Goal: Information Seeking & Learning: Learn about a topic

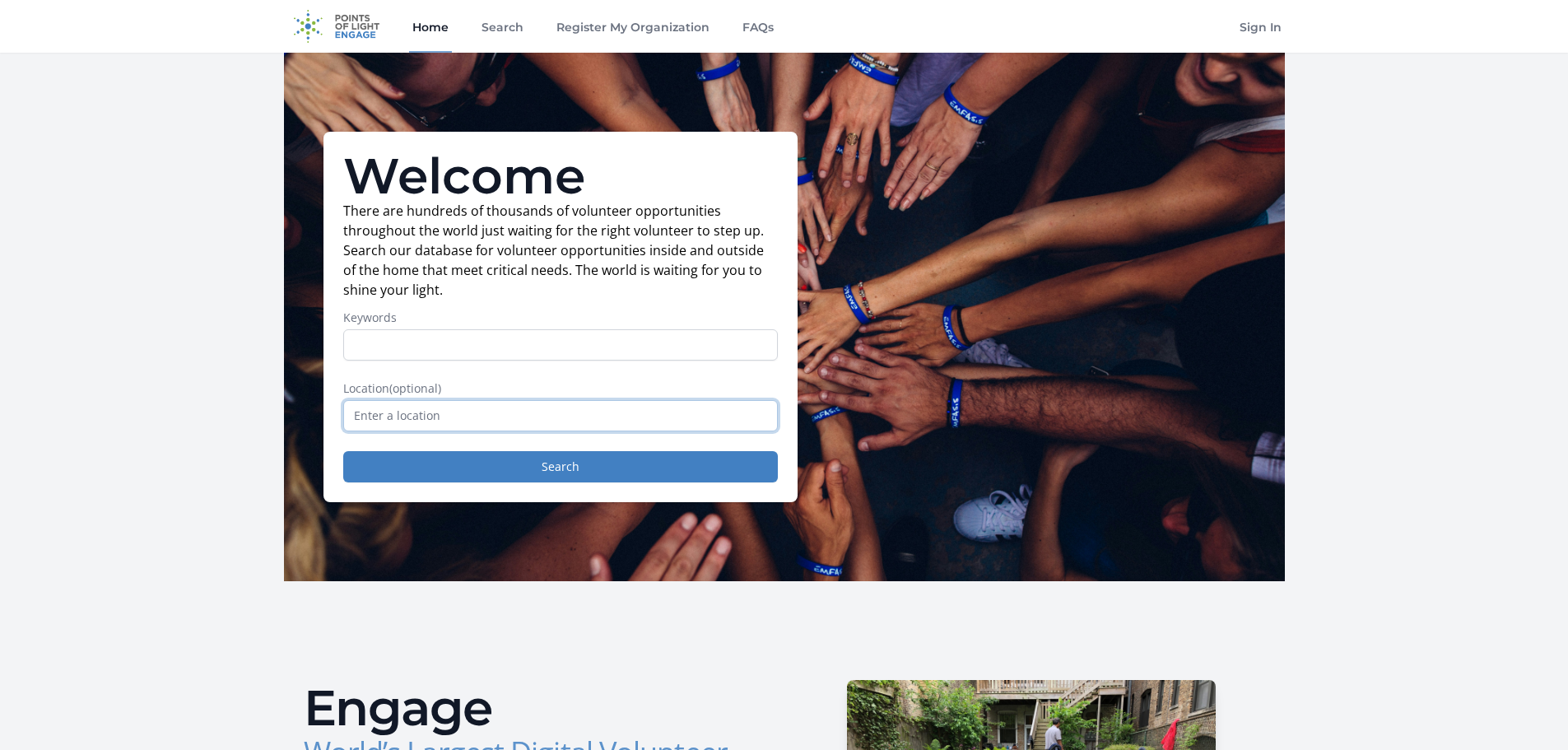
click at [463, 412] on input "text" at bounding box center [561, 416] width 435 height 32
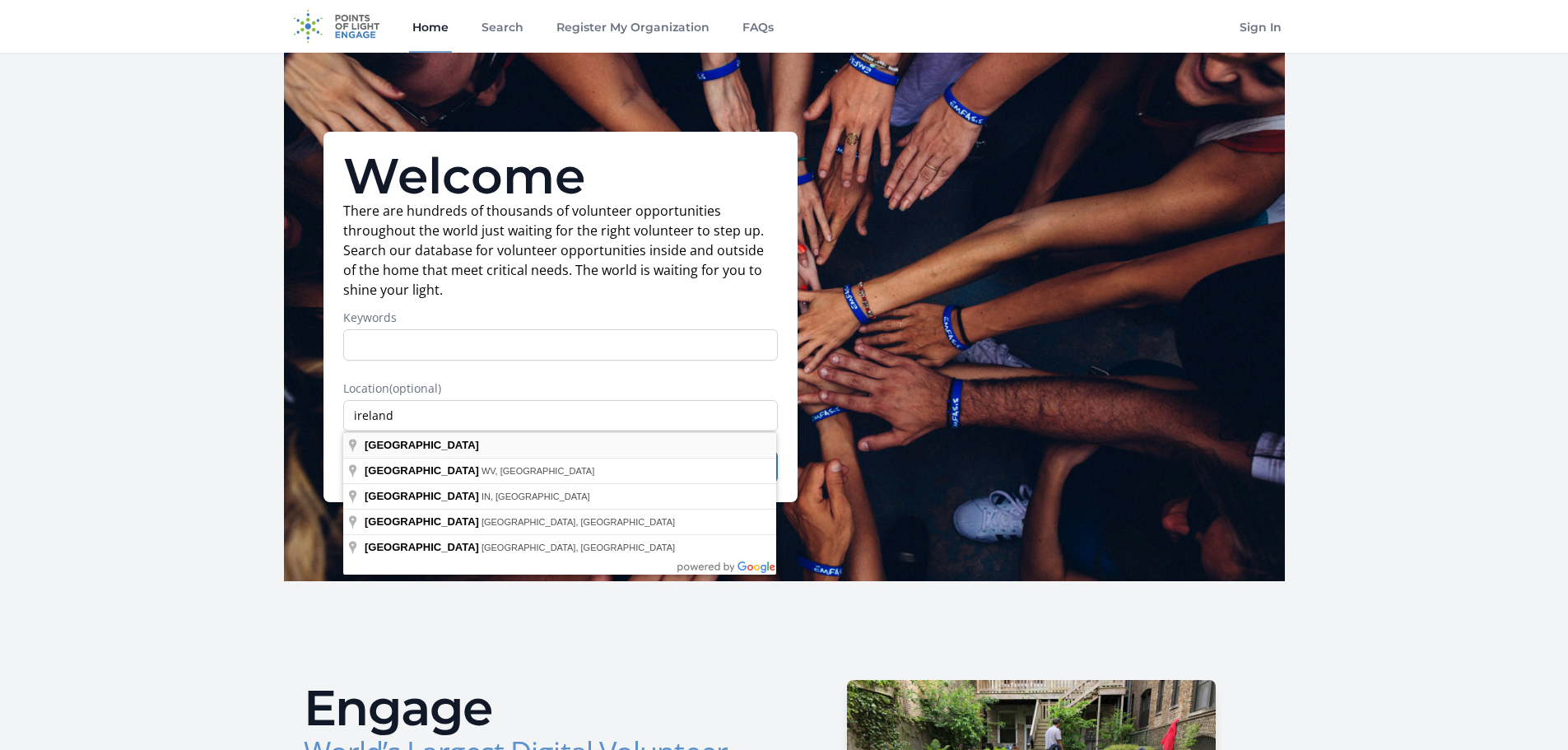
type input "Ireland"
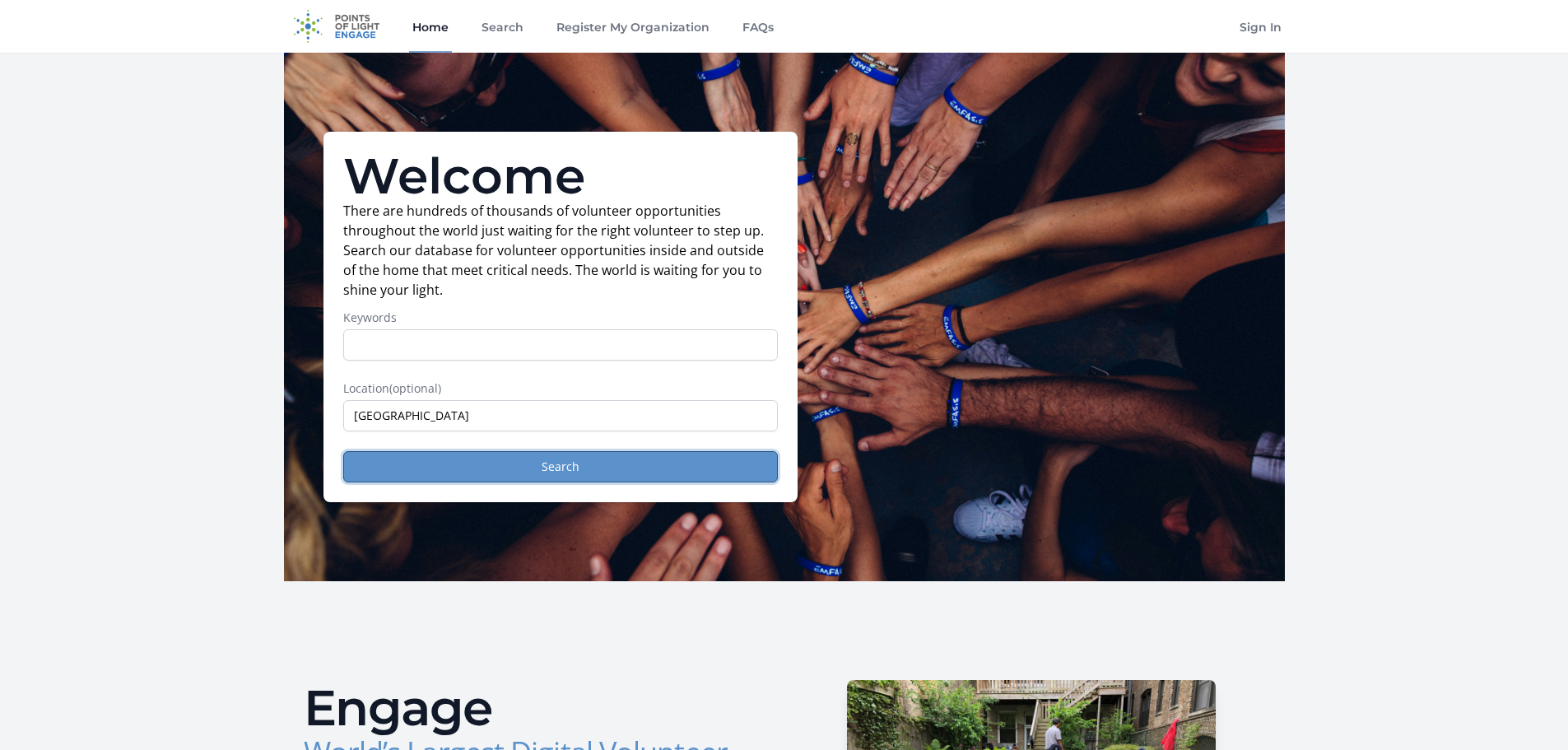
click at [457, 455] on button "Search" at bounding box center [561, 466] width 435 height 32
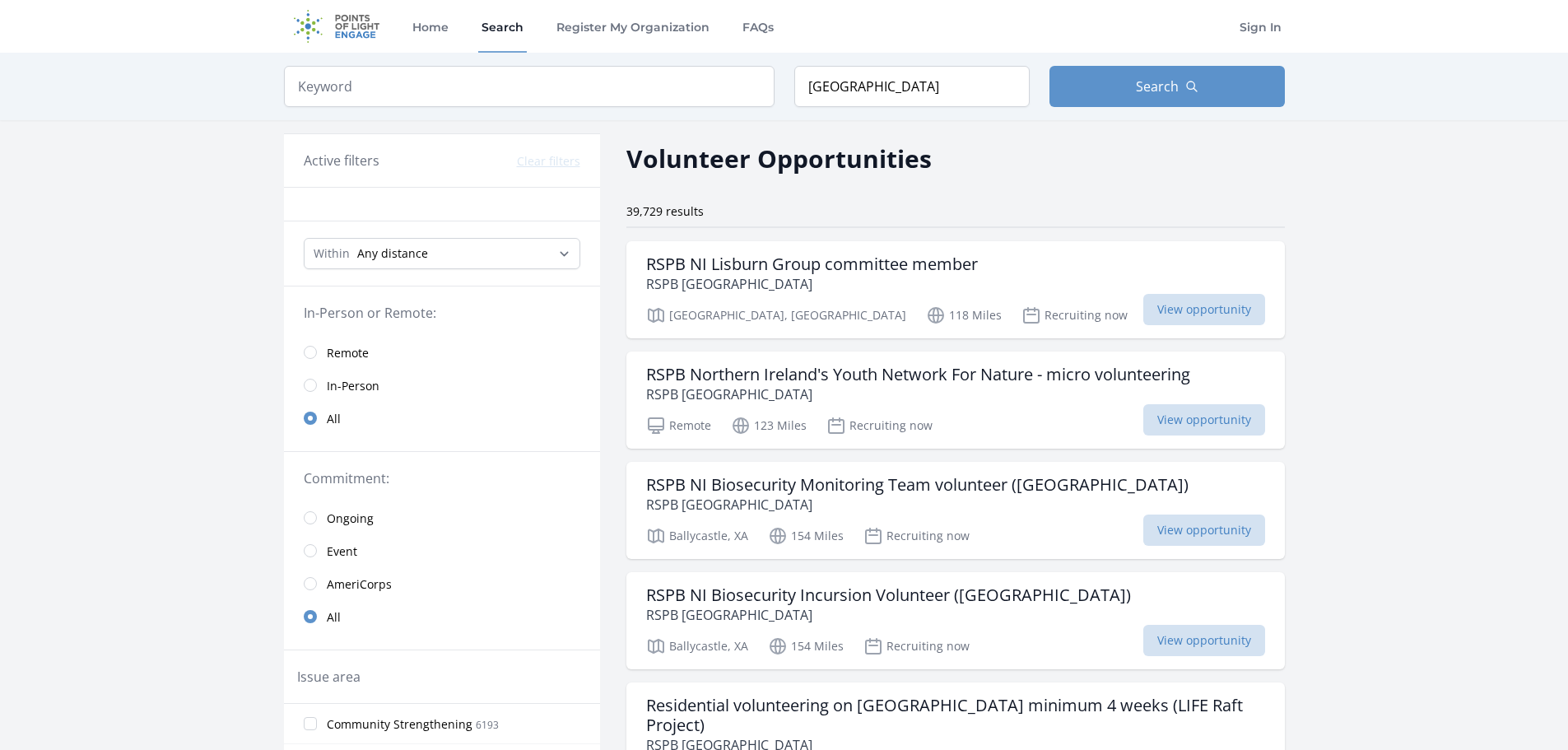
click at [334, 389] on span "In-Person" at bounding box center [353, 386] width 53 height 16
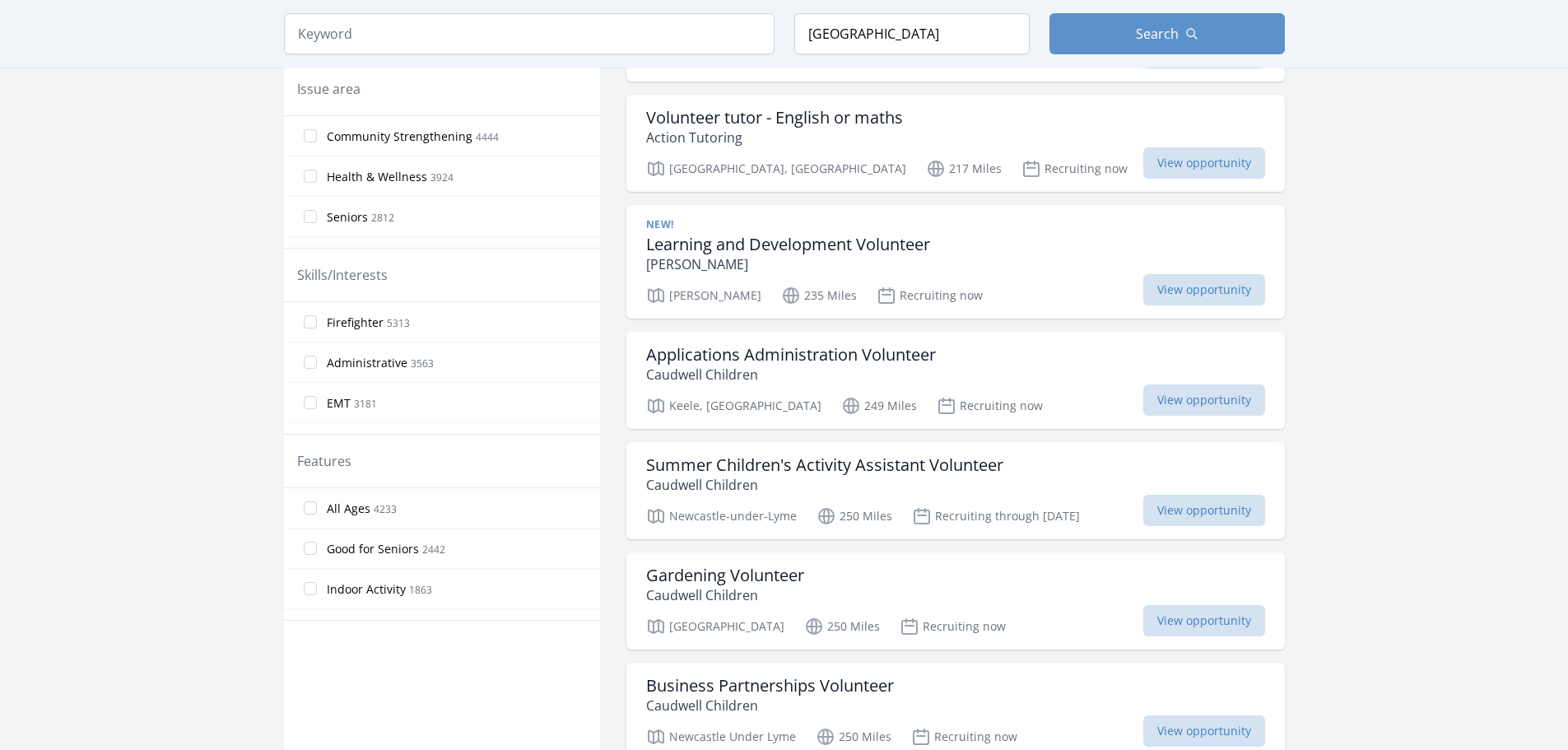
scroll to position [671, 0]
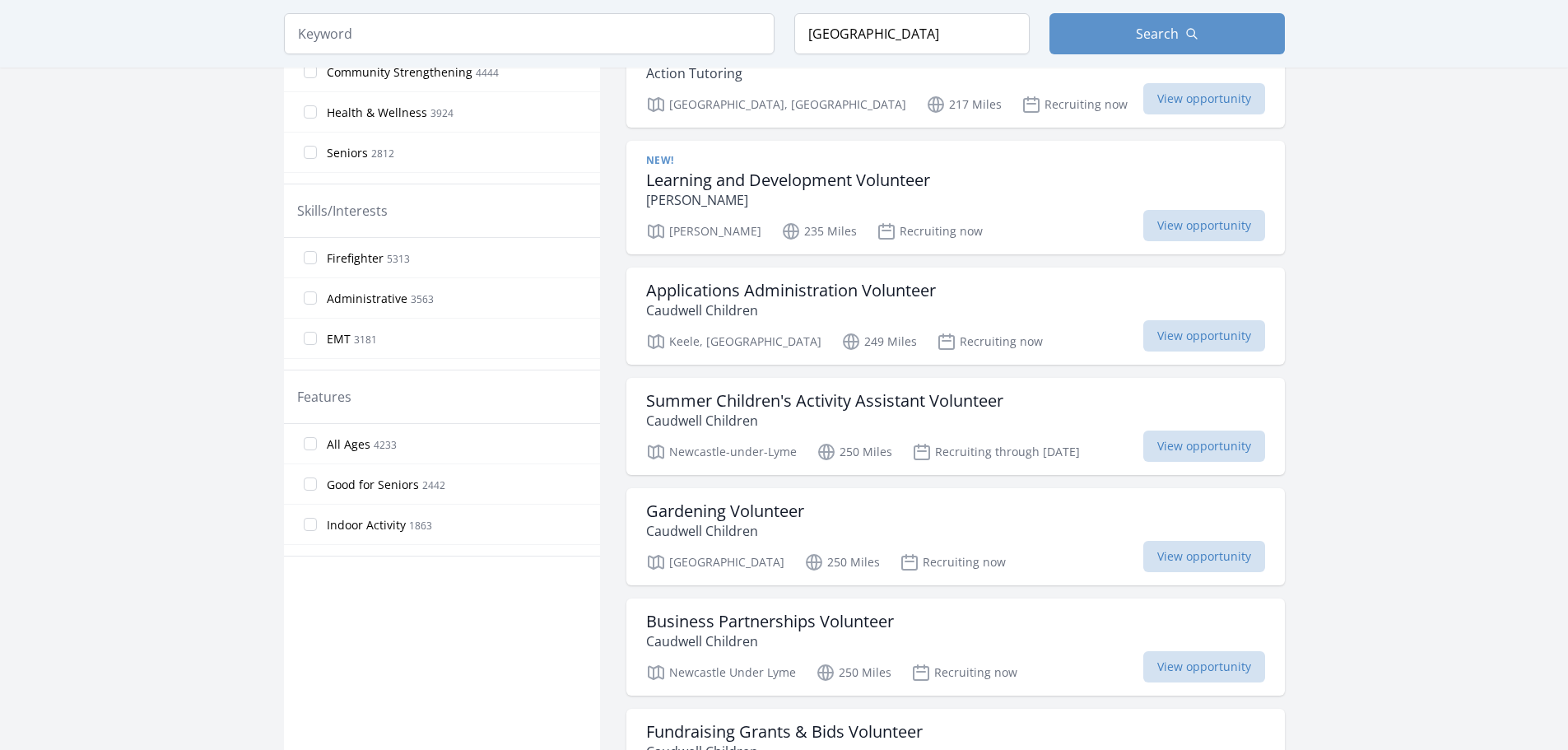
click at [1544, 305] on main "Keyword Location [GEOGRAPHIC_DATA] Search Active filters Clear filters Presence…" at bounding box center [784, 644] width 1568 height 2525
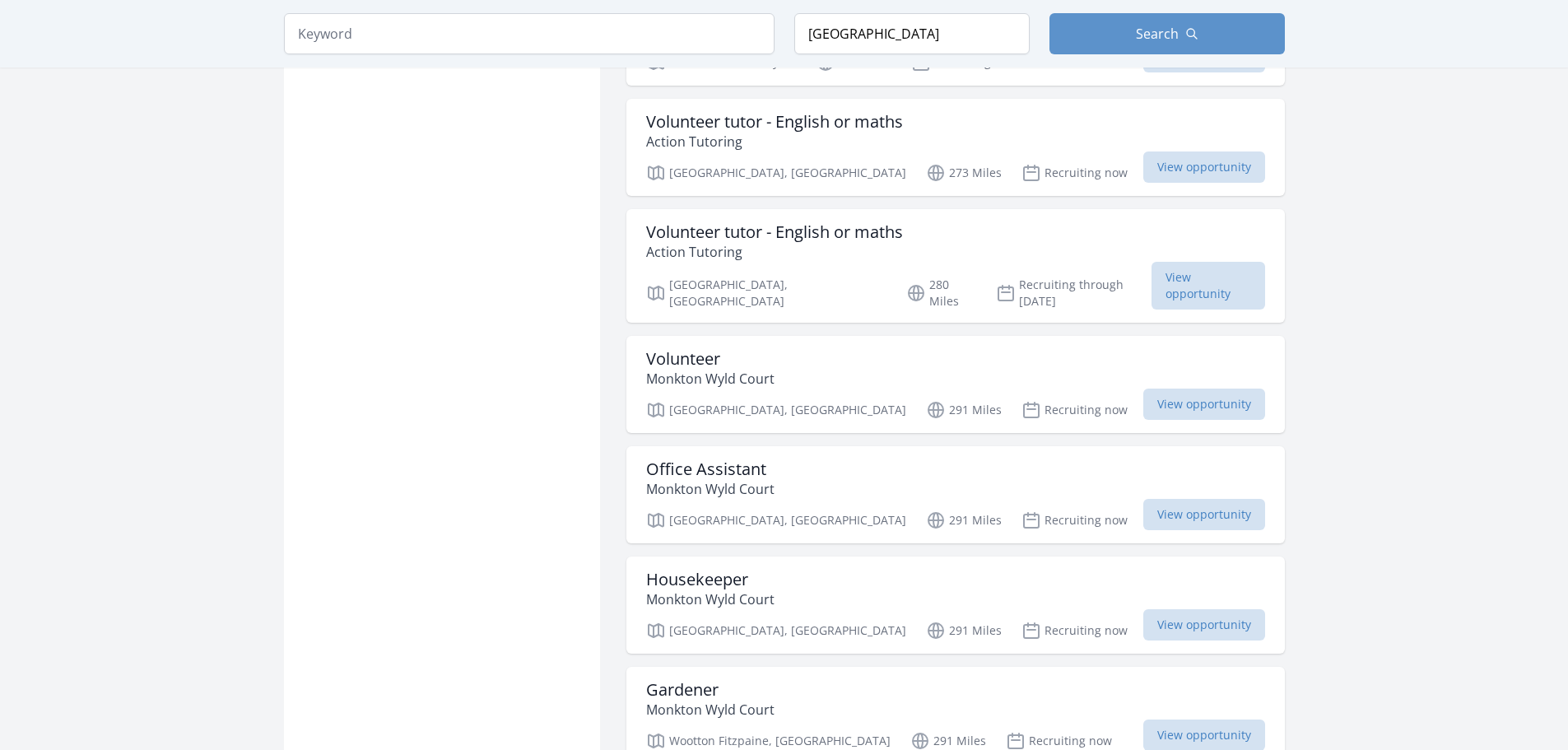
scroll to position [1712, 0]
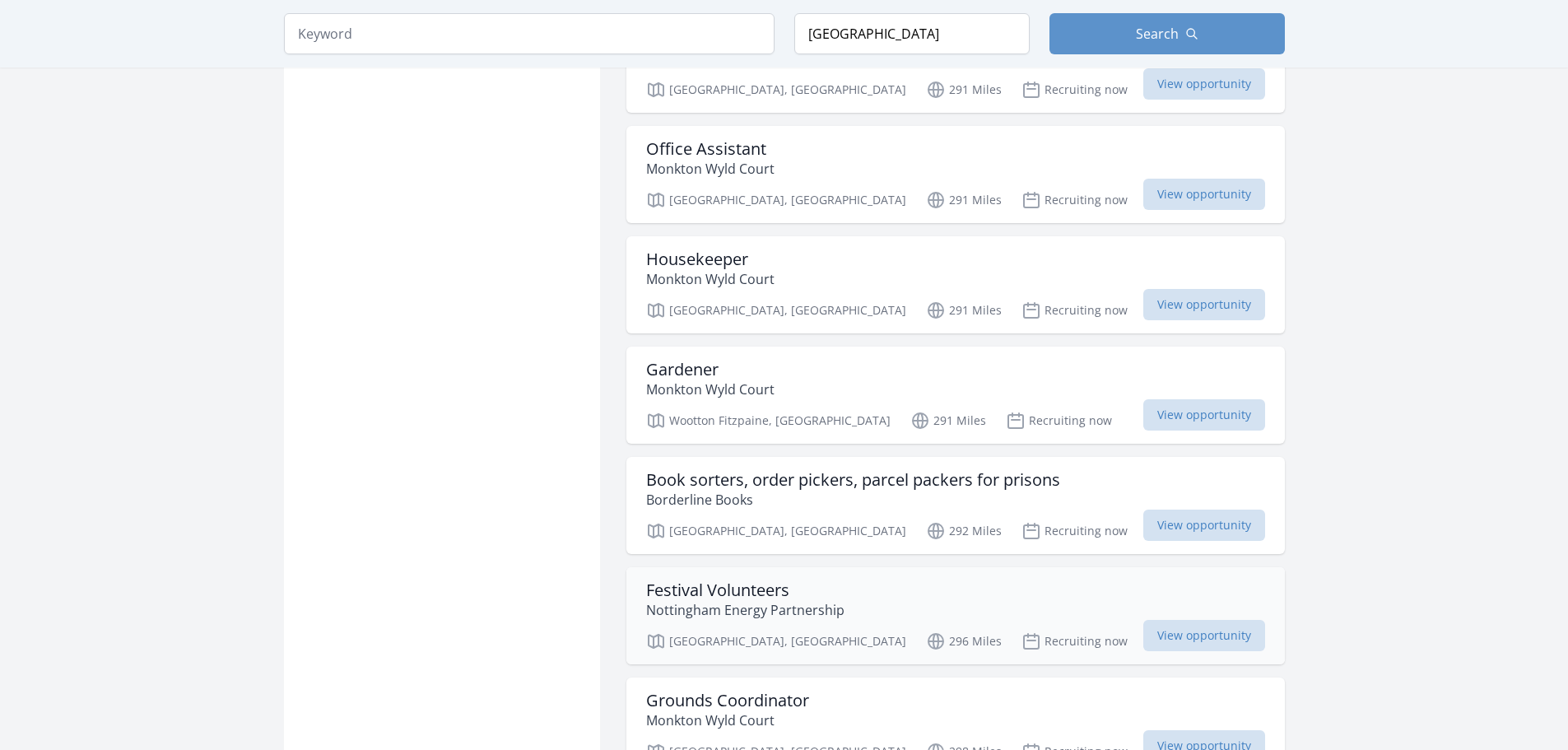
click at [751, 581] on h3 "Festival Volunteers" at bounding box center [745, 591] width 198 height 20
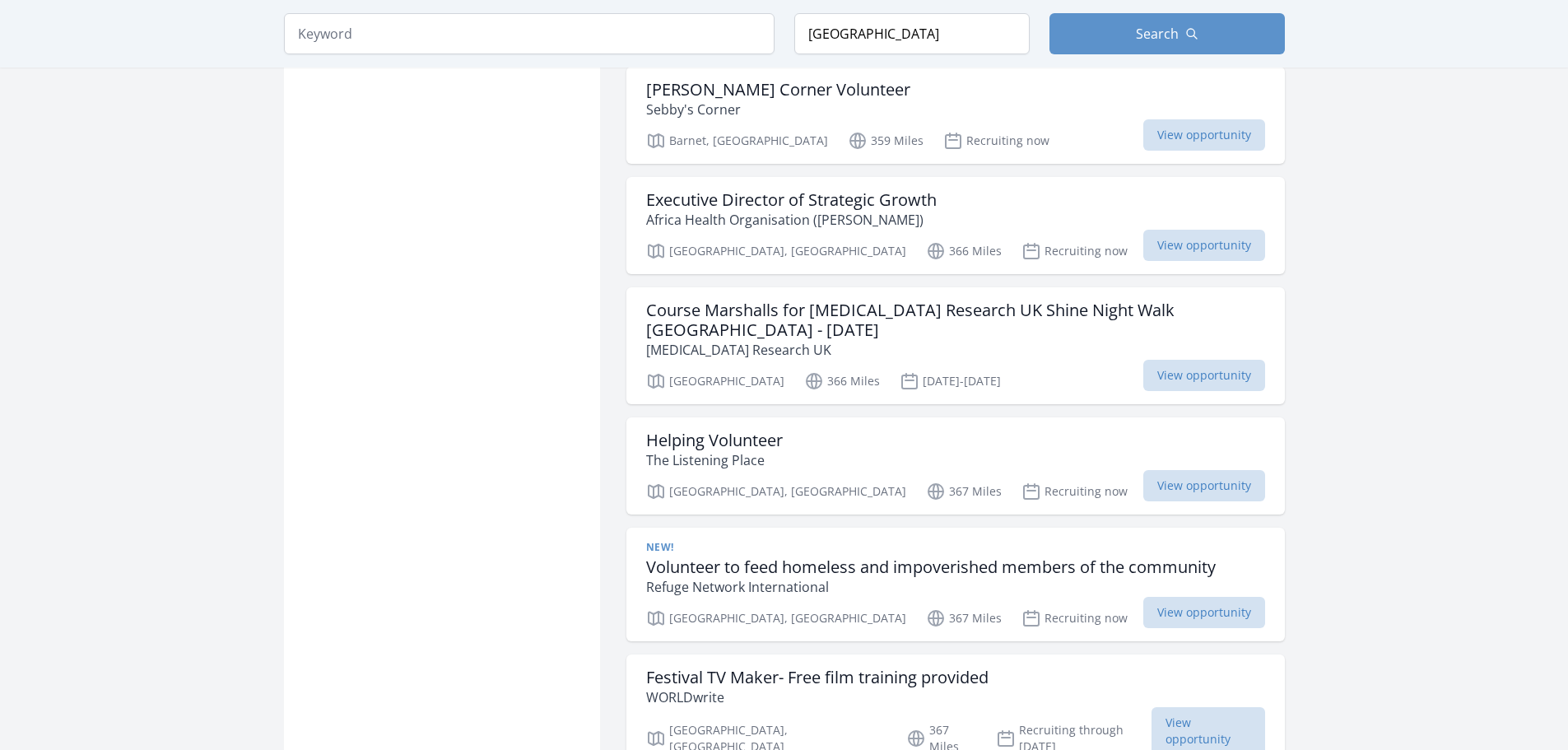
scroll to position [4338, 0]
